Goal: Find specific fact: Find specific fact

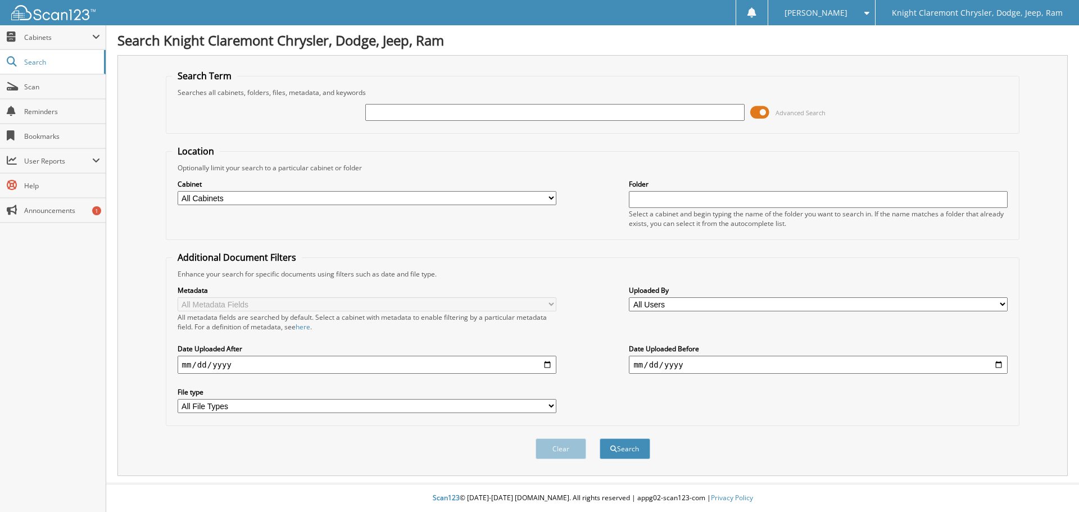
drag, startPoint x: 518, startPoint y: 111, endPoint x: 525, endPoint y: 104, distance: 10.3
click at [518, 111] on input "text" at bounding box center [554, 112] width 379 height 17
type input "LB3640"
click at [599, 438] on button "Search" at bounding box center [624, 448] width 51 height 21
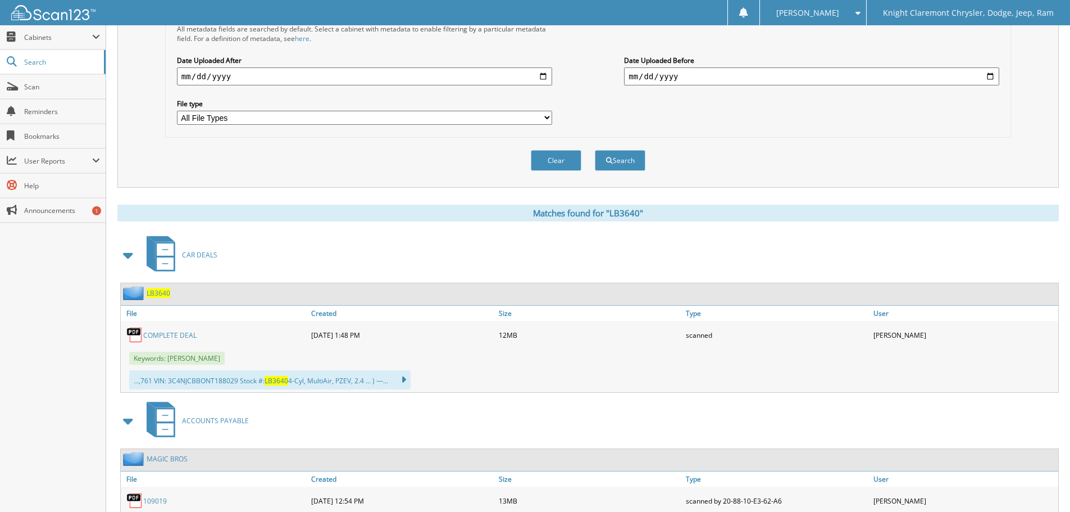
scroll to position [363, 0]
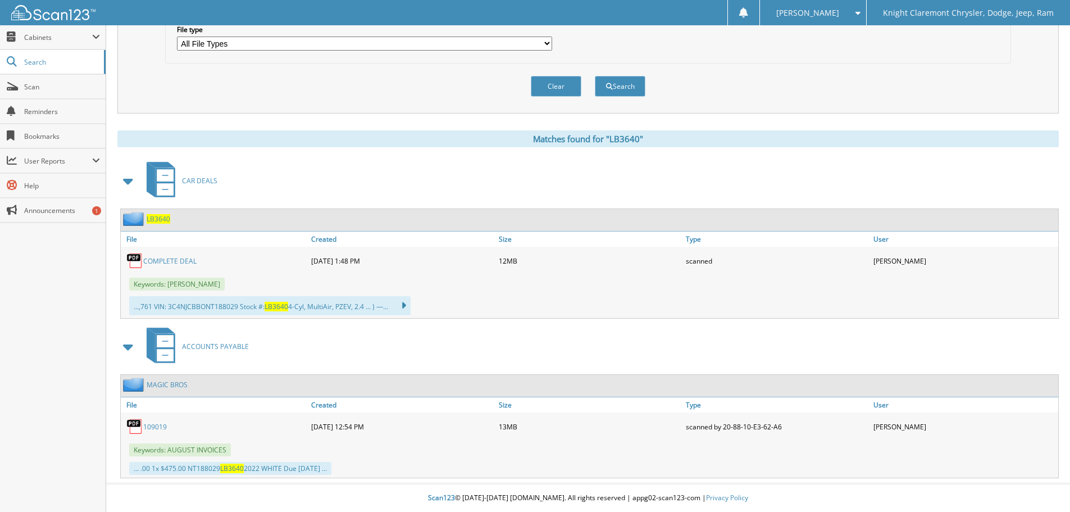
click at [156, 220] on span "LB3640" at bounding box center [159, 219] width 24 height 10
